Goal: Information Seeking & Learning: Learn about a topic

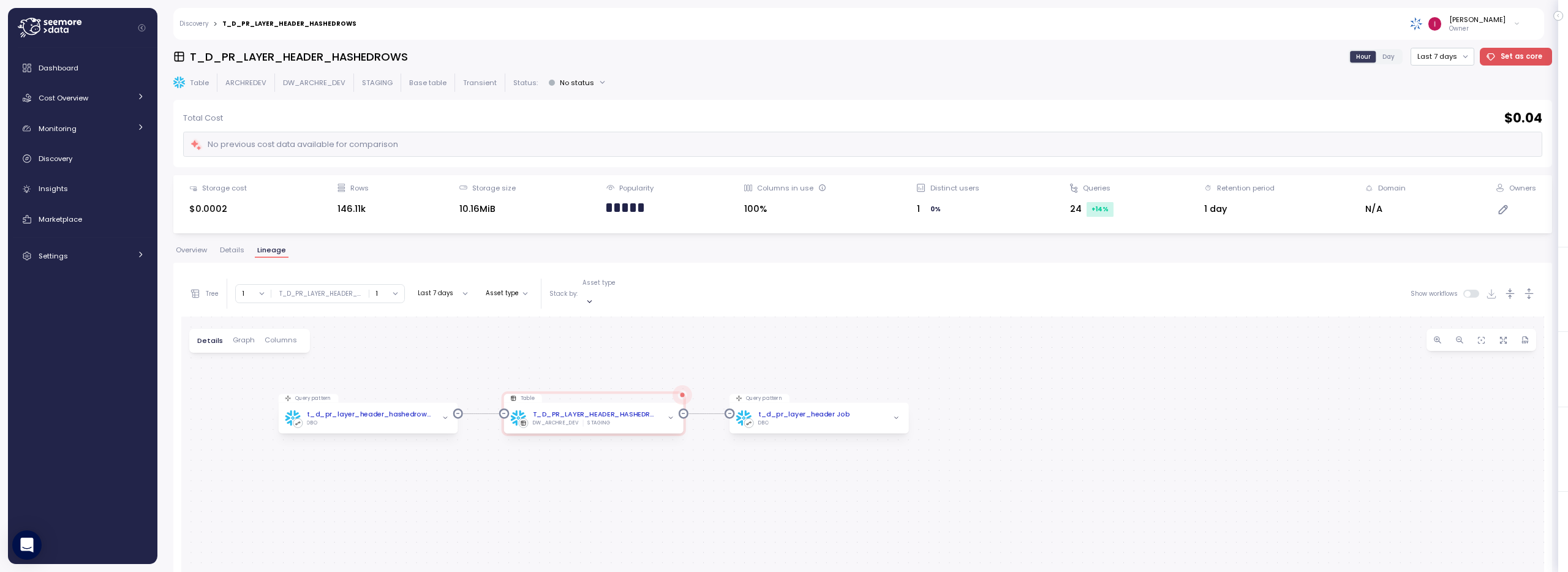
scroll to position [62, 0]
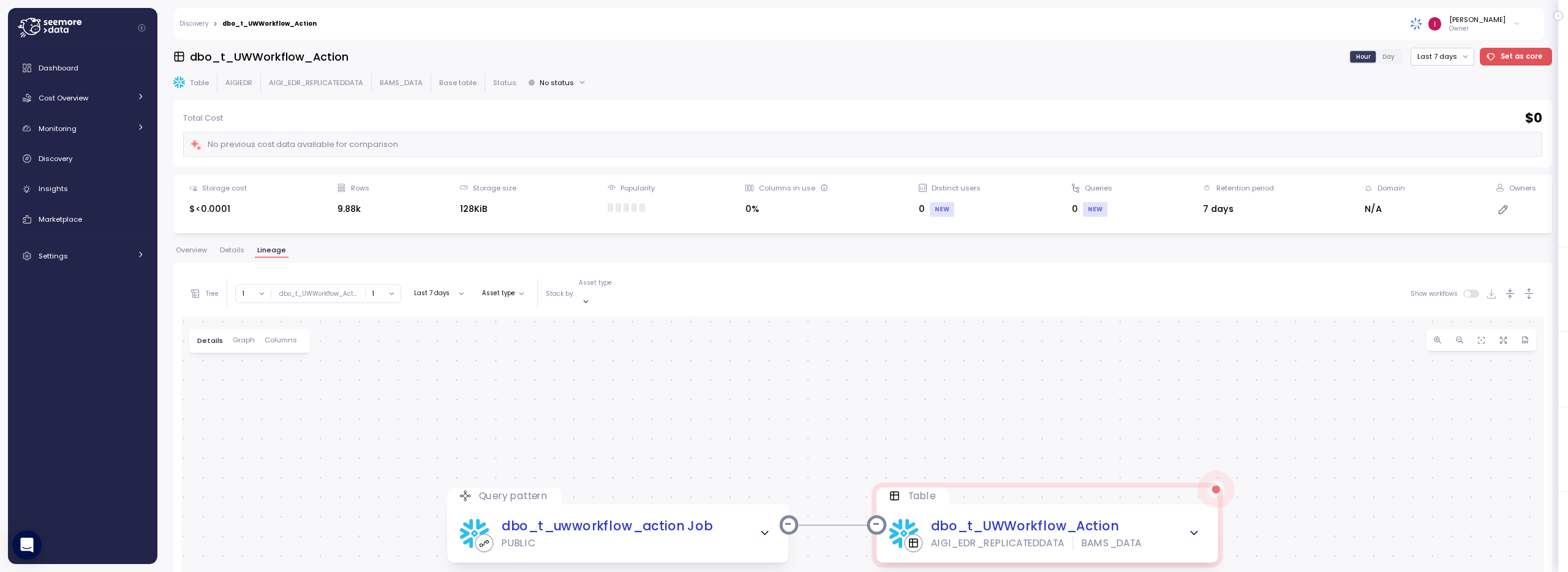
click at [202, 248] on span "Overview" at bounding box center [191, 250] width 31 height 7
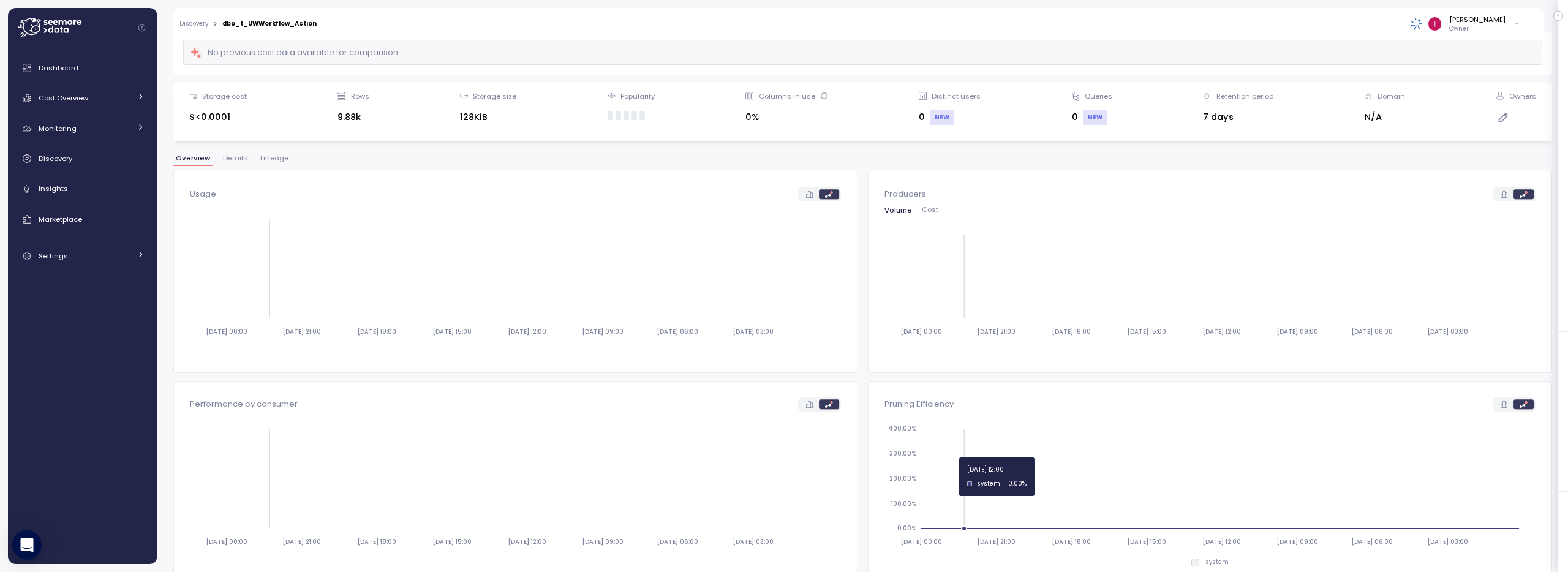
scroll to position [66, 0]
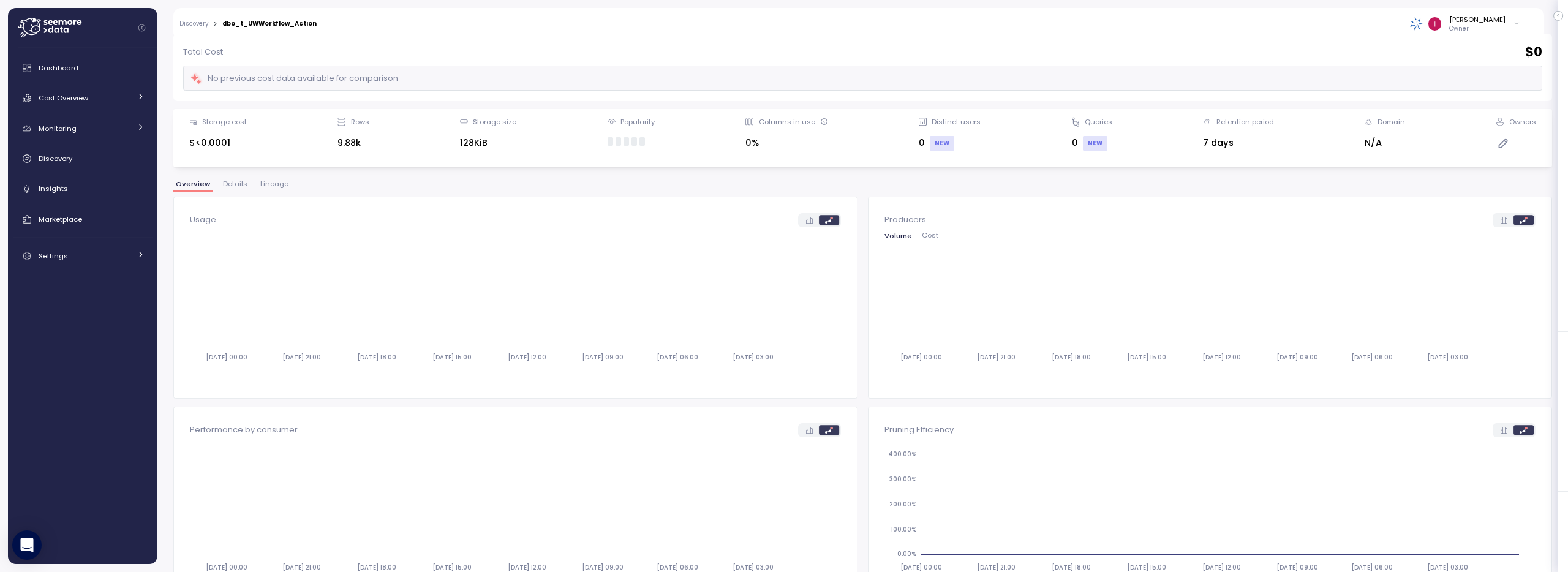
click at [272, 188] on button "Lineage" at bounding box center [274, 186] width 33 height 10
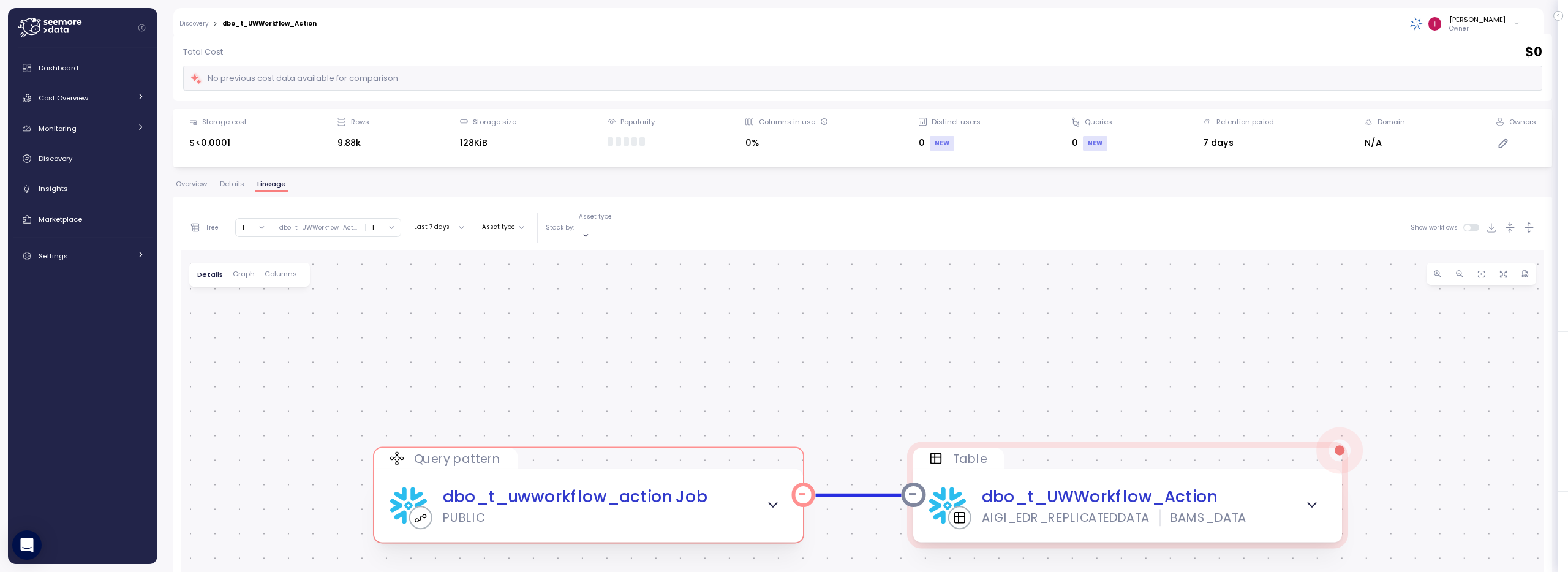
click at [761, 493] on span "button" at bounding box center [773, 505] width 26 height 26
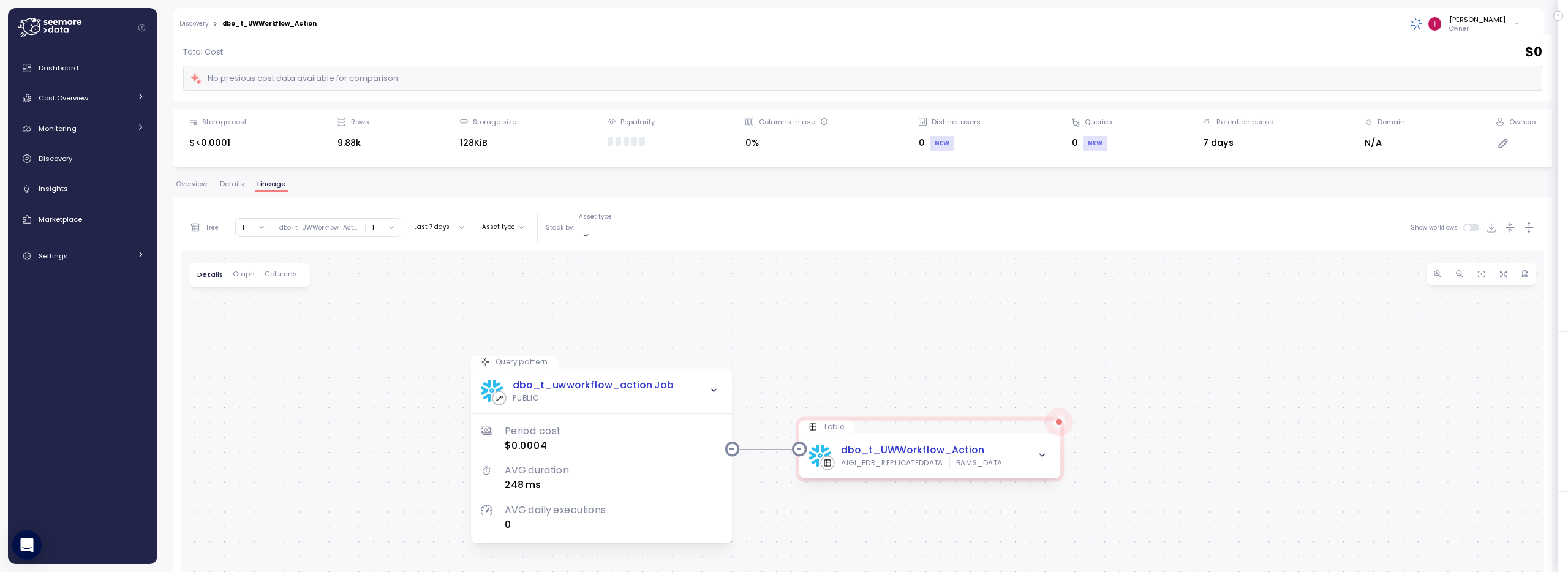
drag, startPoint x: 646, startPoint y: 393, endPoint x: 645, endPoint y: 311, distance: 82.0
click at [645, 311] on div "Query pattern dbo_t_uwworkflow_action Job PUBLIC Period cost $0.0004 AVG durati…" at bounding box center [862, 490] width 1362 height 478
